Goal: Check status: Check status

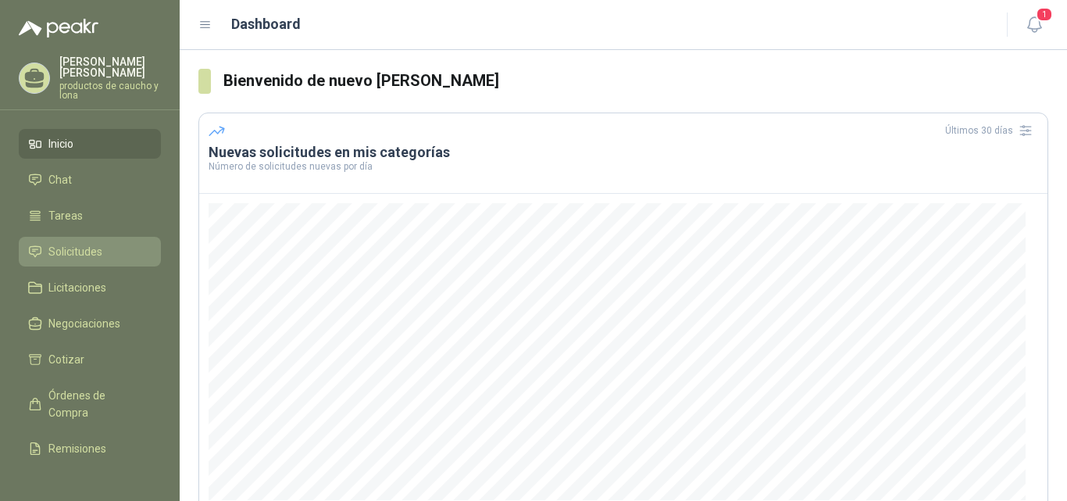
click at [76, 246] on span "Solicitudes" at bounding box center [75, 251] width 54 height 17
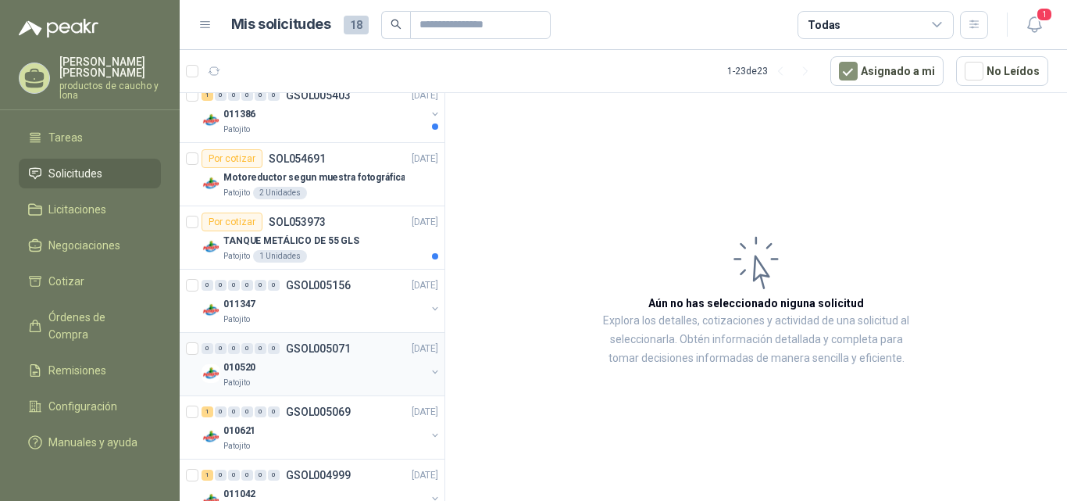
scroll to position [78, 0]
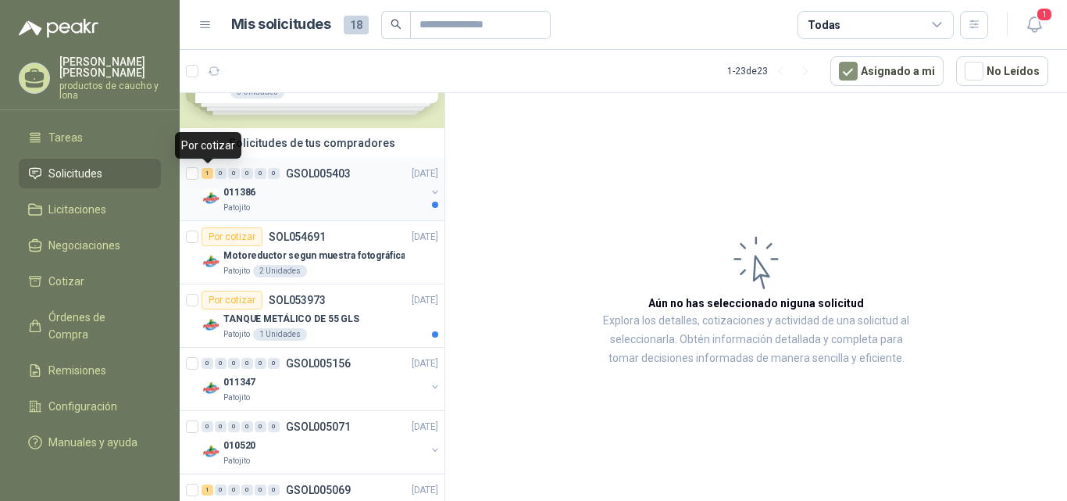
click at [203, 172] on div "1" at bounding box center [207, 173] width 12 height 11
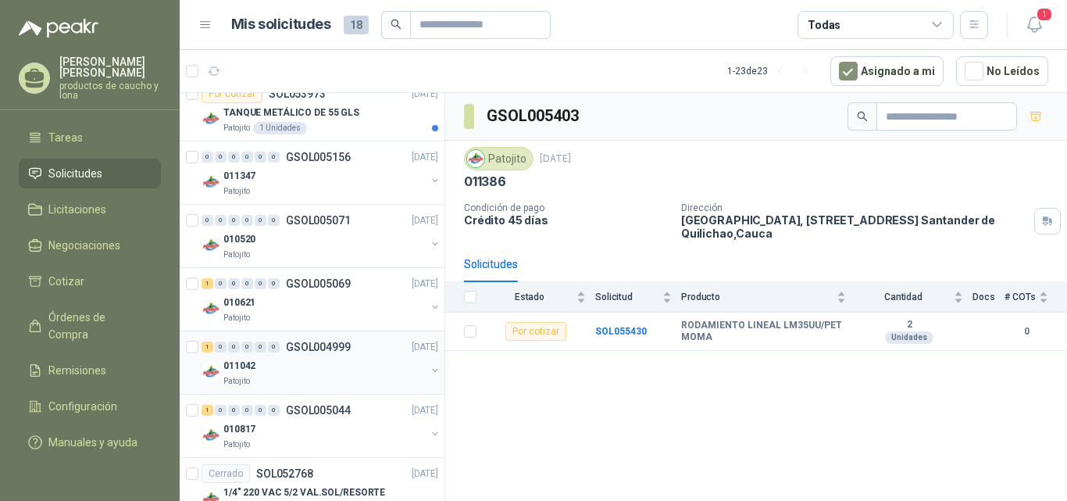
scroll to position [312, 0]
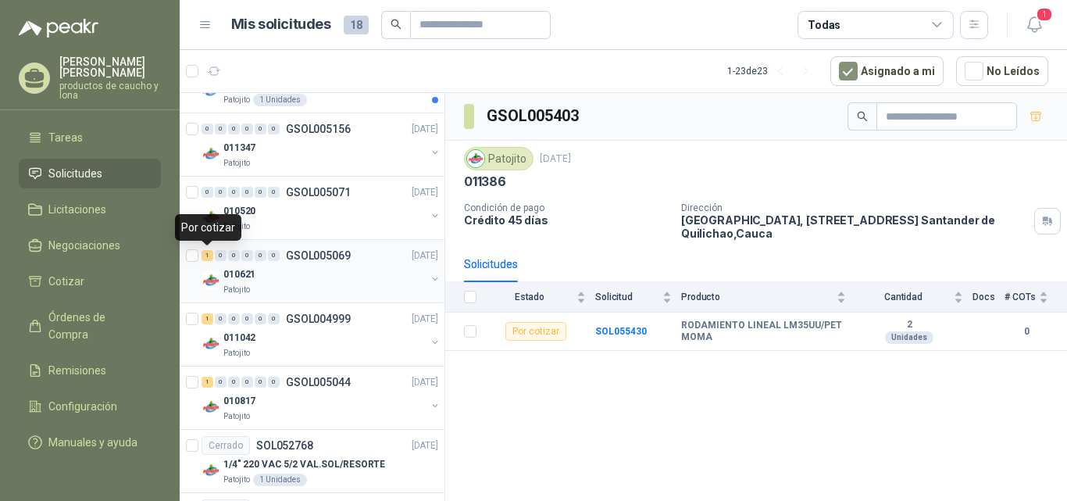
click at [208, 256] on div "1" at bounding box center [207, 255] width 12 height 11
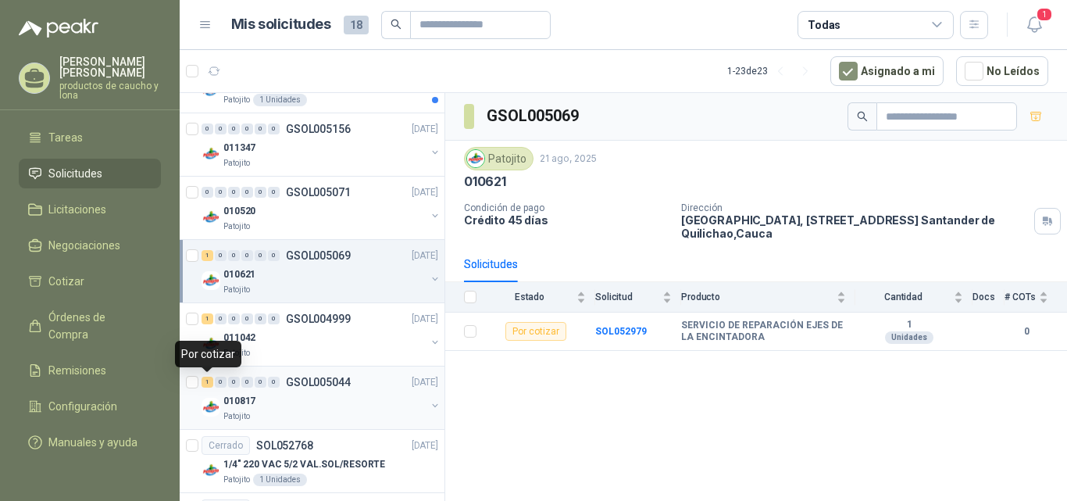
click at [206, 383] on div "1" at bounding box center [207, 381] width 12 height 11
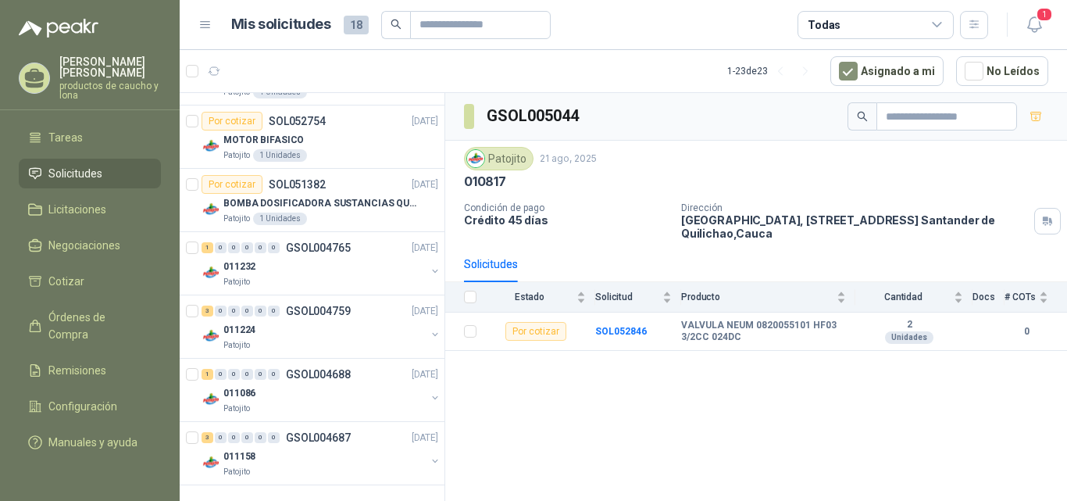
scroll to position [1207, 0]
click at [204, 245] on div "1" at bounding box center [207, 246] width 12 height 11
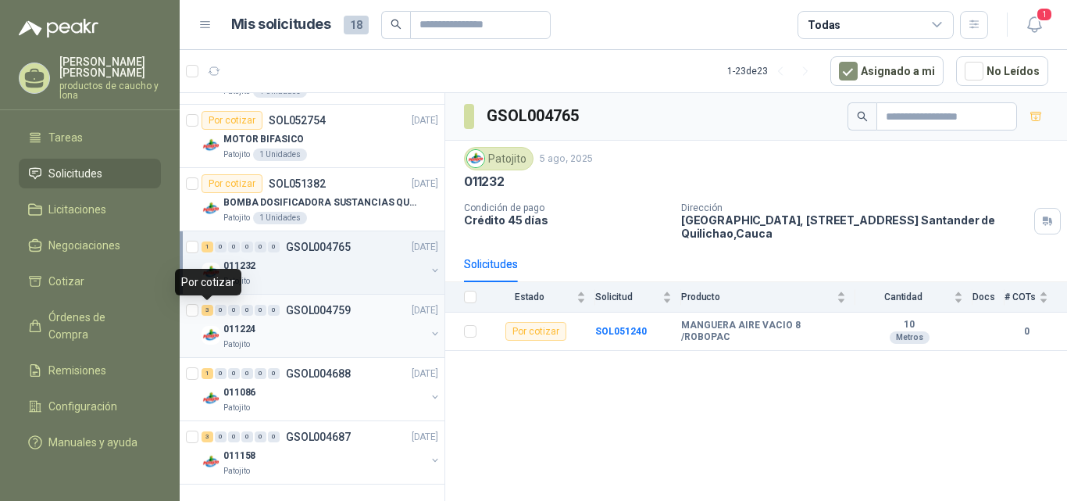
click at [204, 309] on div "3" at bounding box center [207, 310] width 12 height 11
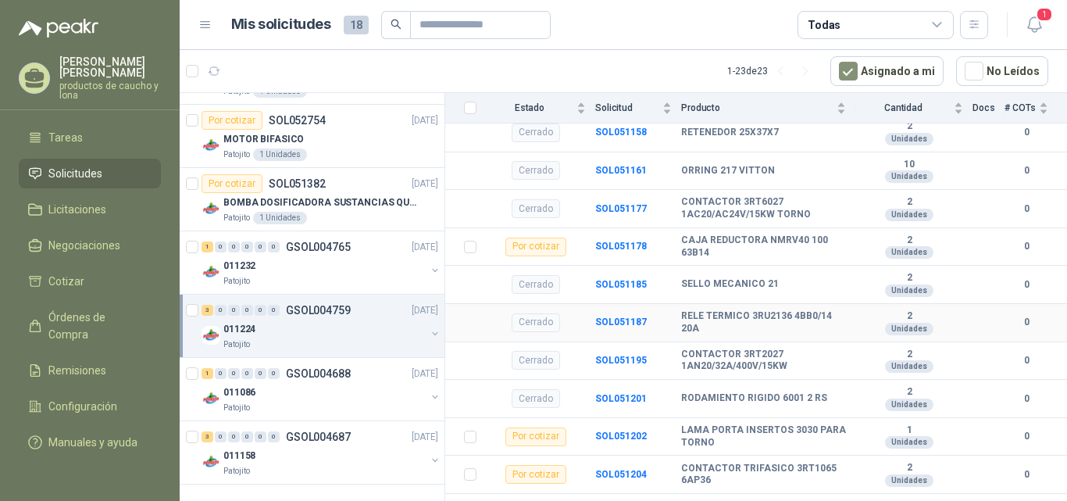
scroll to position [338, 0]
